Goal: Use online tool/utility: Utilize a website feature to perform a specific function

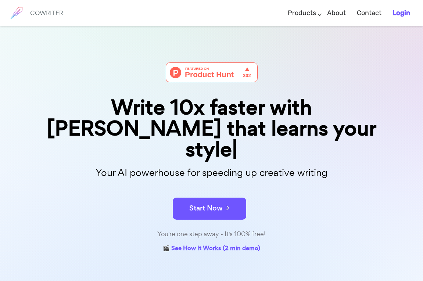
click at [402, 13] on b "Login" at bounding box center [401, 13] width 18 height 8
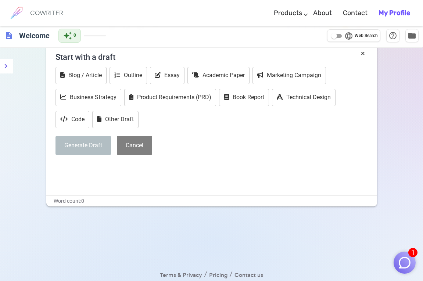
scroll to position [38, 0]
click at [167, 74] on button "Essay" at bounding box center [167, 74] width 35 height 17
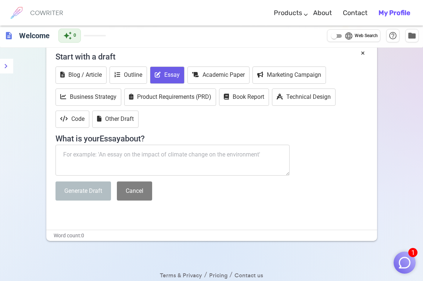
click at [97, 151] on textarea at bounding box center [172, 160] width 234 height 31
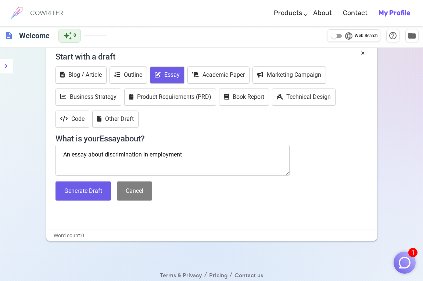
type textarea "An essay about discrimination in employment"
click at [75, 188] on button "Generate Draft" at bounding box center [82, 190] width 55 height 19
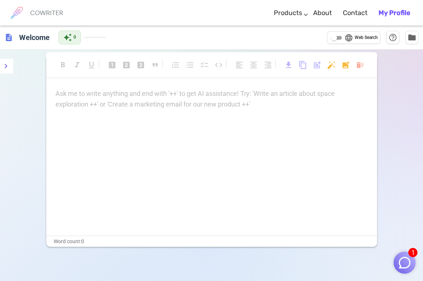
scroll to position [0, 0]
click at [391, 14] on b "My Profile" at bounding box center [394, 13] width 32 height 8
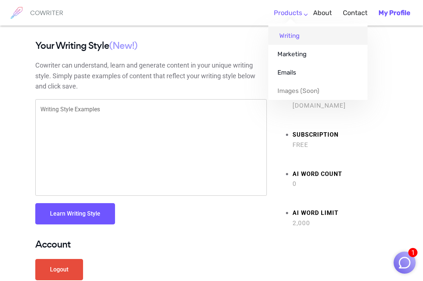
click at [291, 35] on link "Writing" at bounding box center [317, 35] width 99 height 18
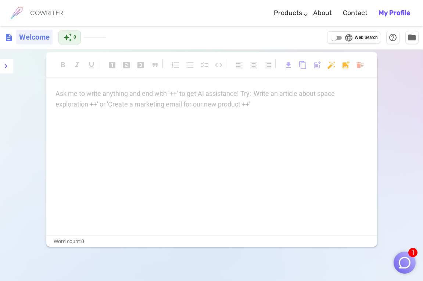
click at [26, 36] on h6 "Welcome" at bounding box center [34, 37] width 36 height 15
click at [406, 262] on img "button" at bounding box center [404, 263] width 14 height 14
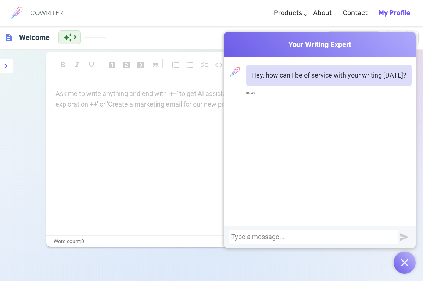
click at [130, 179] on div "Ask me to write anything and end with '++' to get AI assistance! Try: 'Write an…" at bounding box center [211, 161] width 330 height 147
click at [18, 12] on img at bounding box center [16, 13] width 18 height 18
click at [23, 125] on div "format_bold format_italic format_underlined looks_one looks_two looks_3 format_…" at bounding box center [211, 190] width 423 height 281
click at [8, 36] on span "description" at bounding box center [8, 37] width 9 height 9
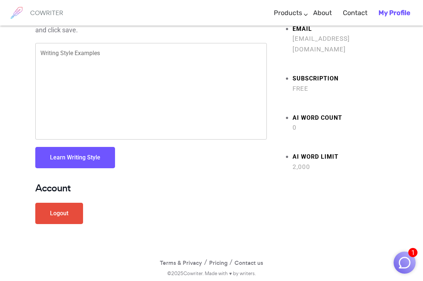
scroll to position [56, 0]
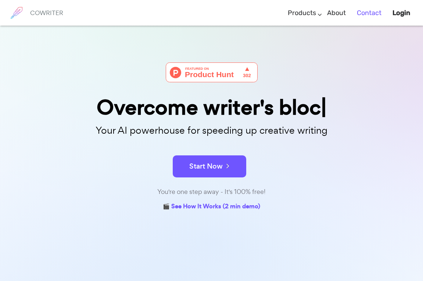
click at [362, 10] on link "Contact" at bounding box center [368, 13] width 25 height 22
